Goal: Task Accomplishment & Management: Manage account settings

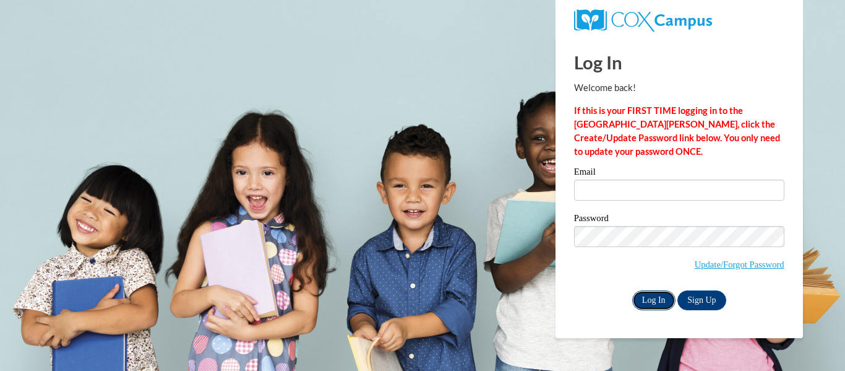
click at [652, 294] on input "Log In" at bounding box center [653, 300] width 43 height 20
click at [544, 266] on body "This site uses cookies to help improve your learning experience. By continuing …" at bounding box center [422, 185] width 845 height 371
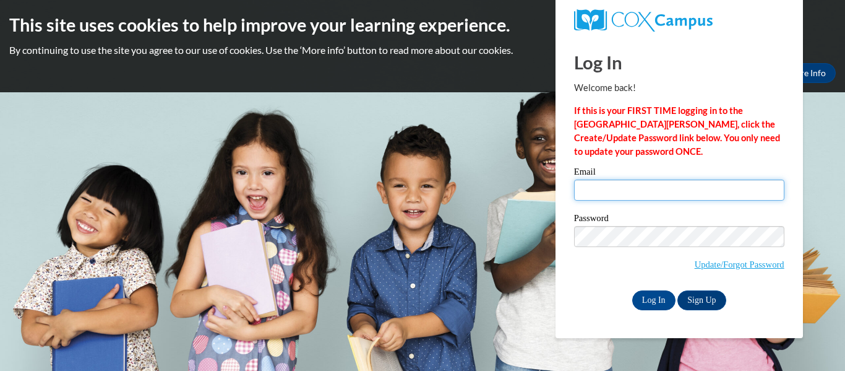
type input "[EMAIL_ADDRESS][DOMAIN_NAME]"
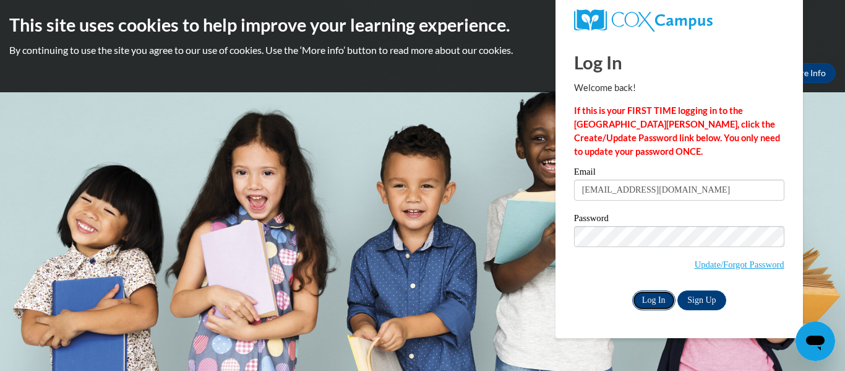
click at [648, 306] on input "Log In" at bounding box center [653, 300] width 43 height 20
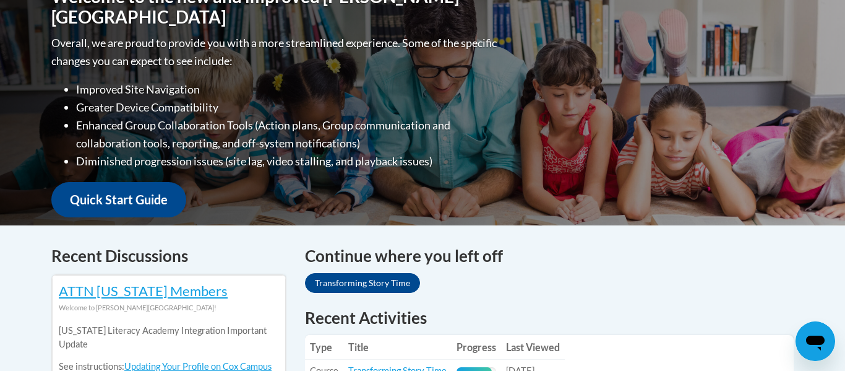
scroll to position [305, 0]
